Goal: Find specific page/section: Find specific page/section

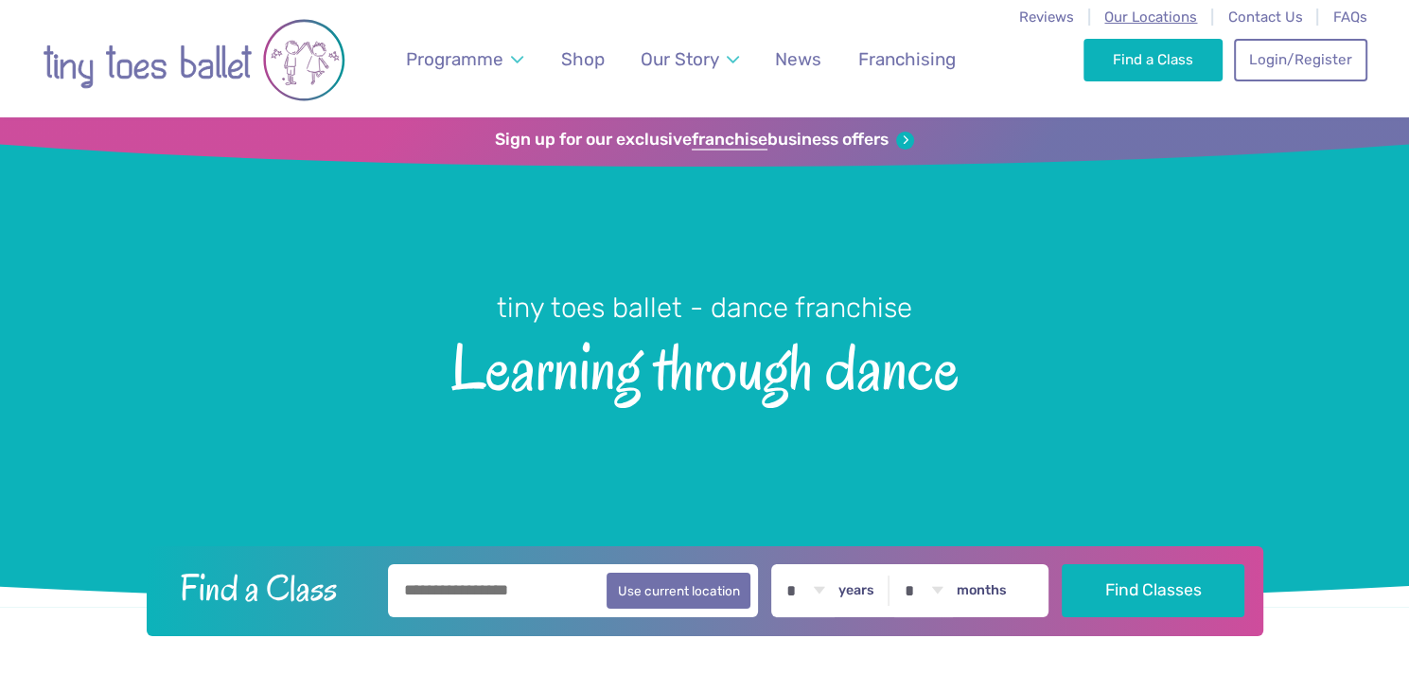
click at [1162, 19] on span "Our Locations" at bounding box center [1150, 17] width 93 height 17
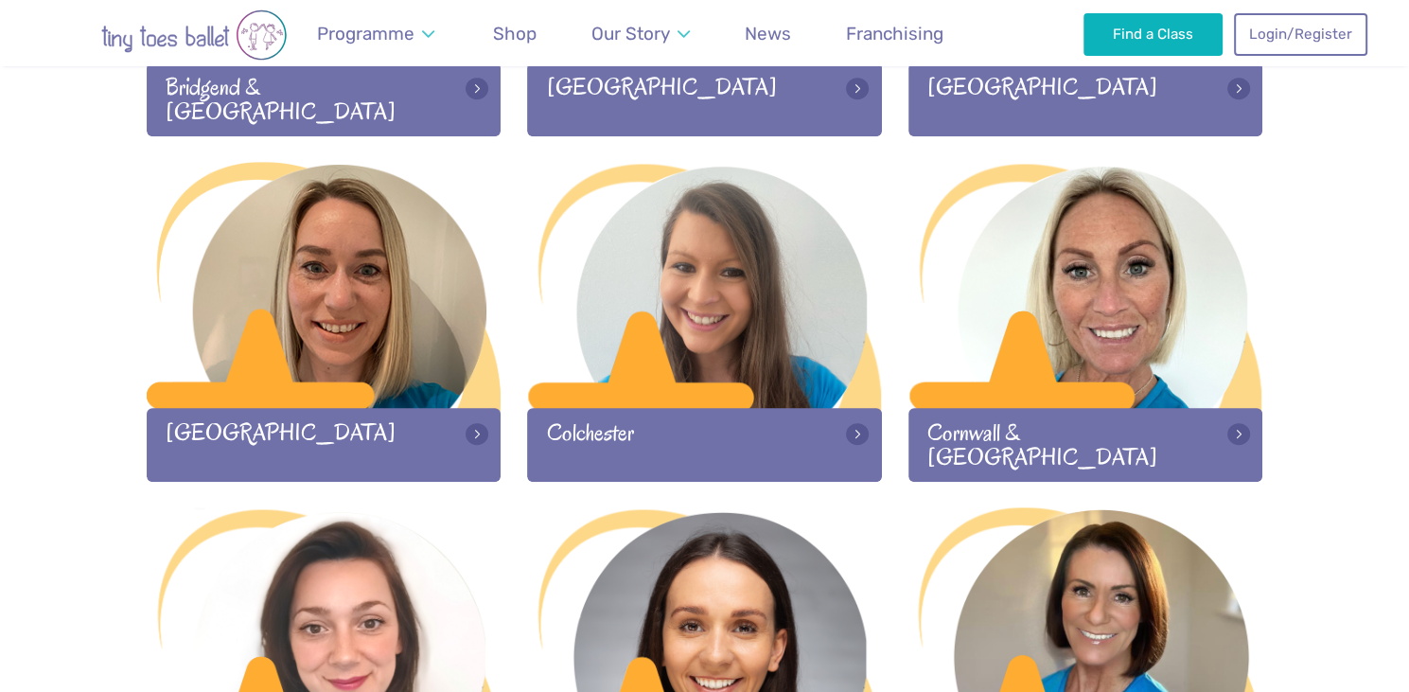
scroll to position [864, 0]
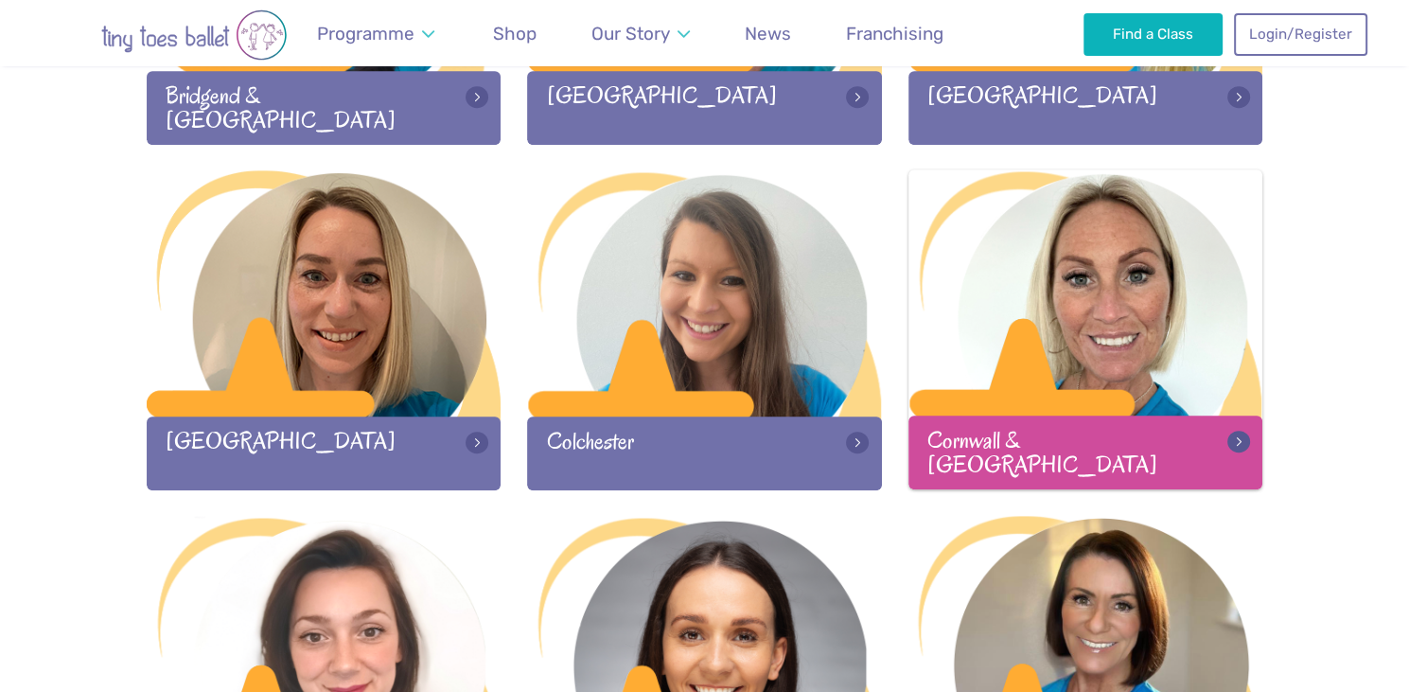
click at [1117, 394] on div at bounding box center [1085, 294] width 355 height 250
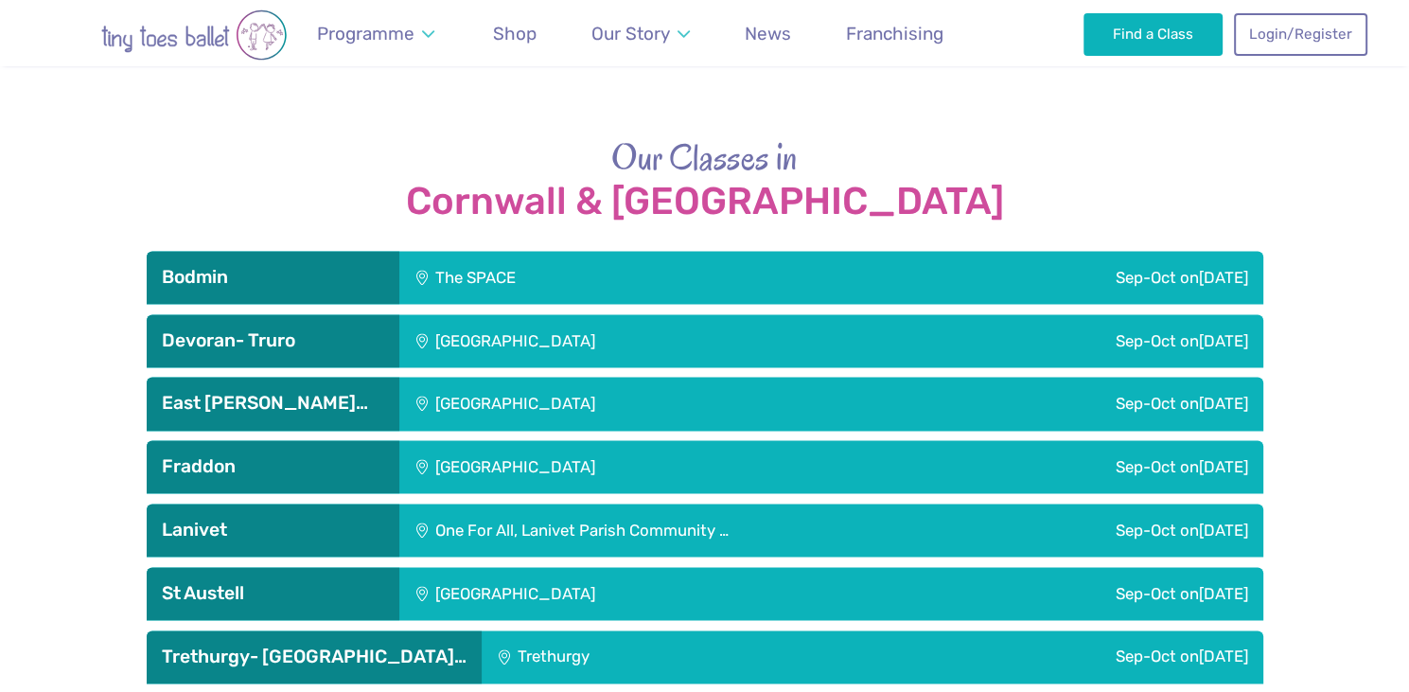
scroll to position [2480, 0]
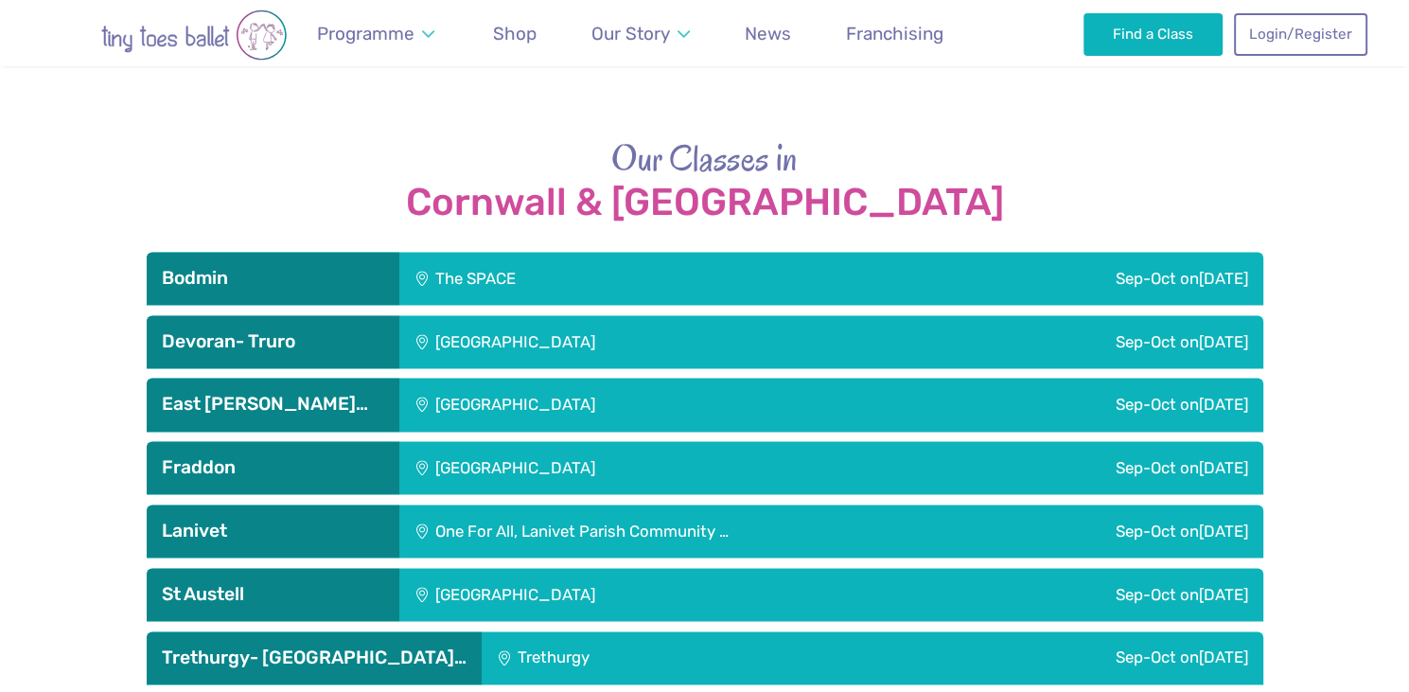
click at [655, 384] on div "East Taphouse Community Hall" at bounding box center [643, 403] width 488 height 53
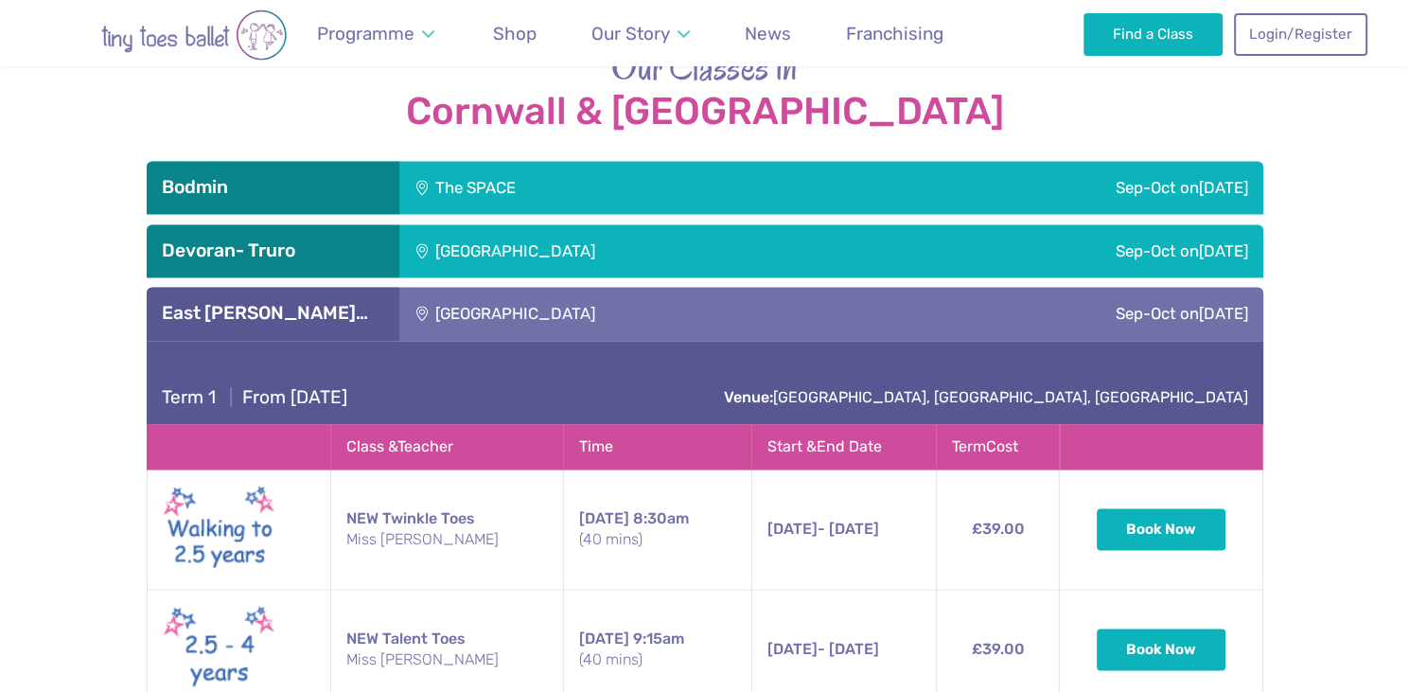
scroll to position [2536, 0]
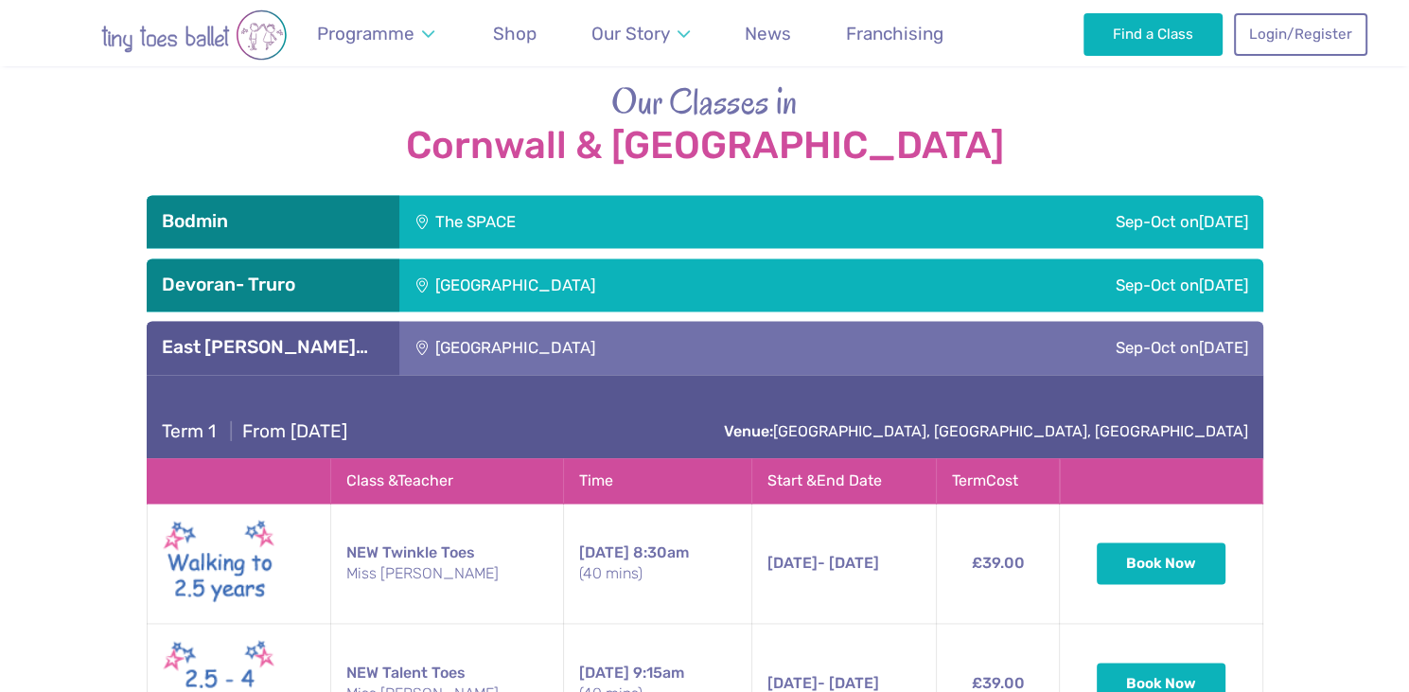
click at [587, 375] on div "Term 1 | From Saturday 13th September Venue: Salts Meadow, East Taphouse, Liske…" at bounding box center [705, 416] width 1116 height 83
click at [613, 263] on div "Devoran Village Hall" at bounding box center [643, 284] width 488 height 53
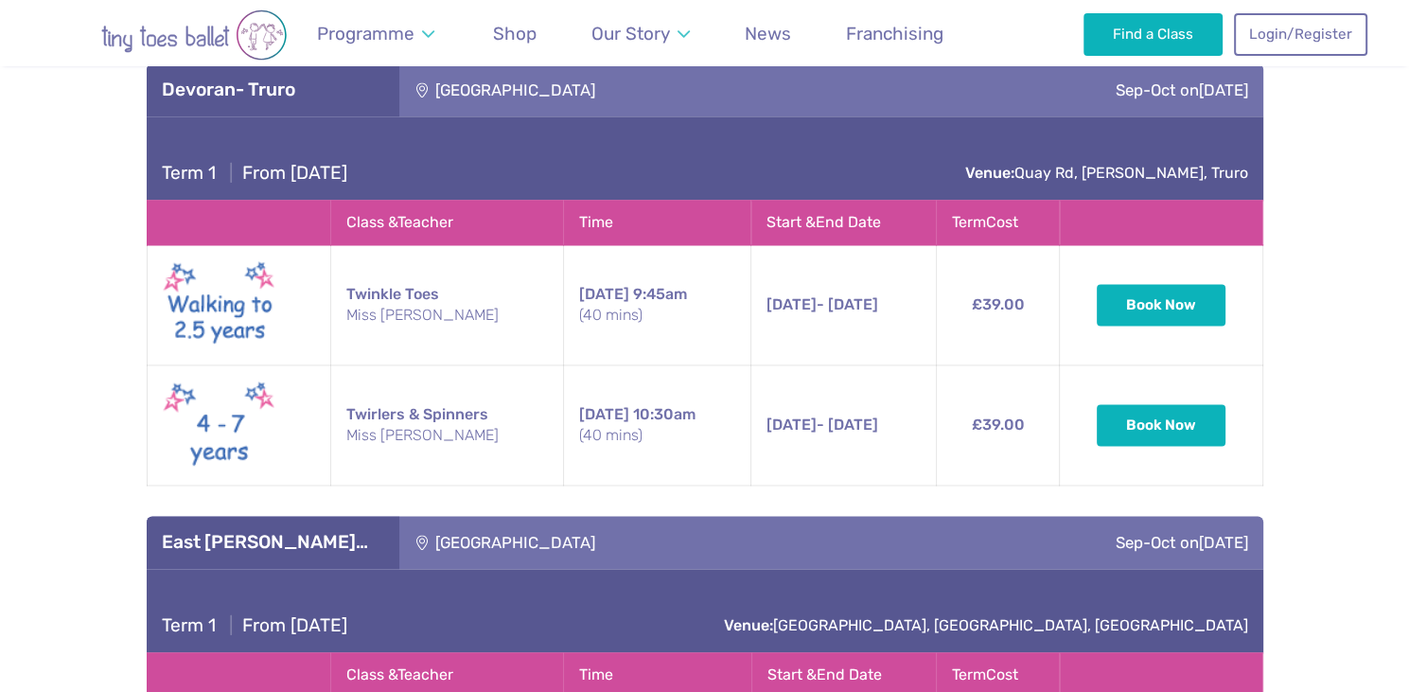
scroll to position [2728, 0]
